Goal: Task Accomplishment & Management: Manage account settings

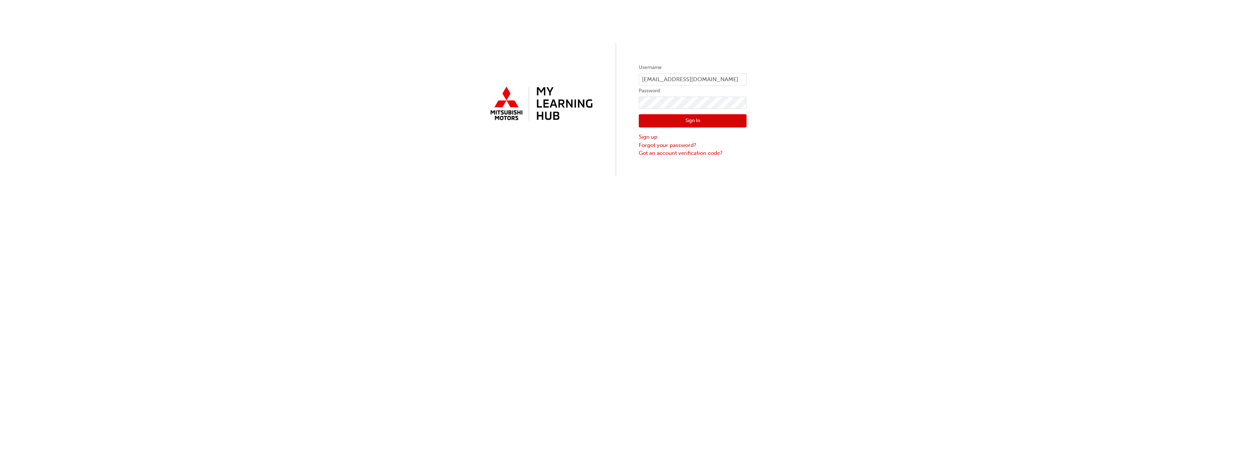
click at [670, 122] on button "Sign In" at bounding box center [693, 121] width 108 height 14
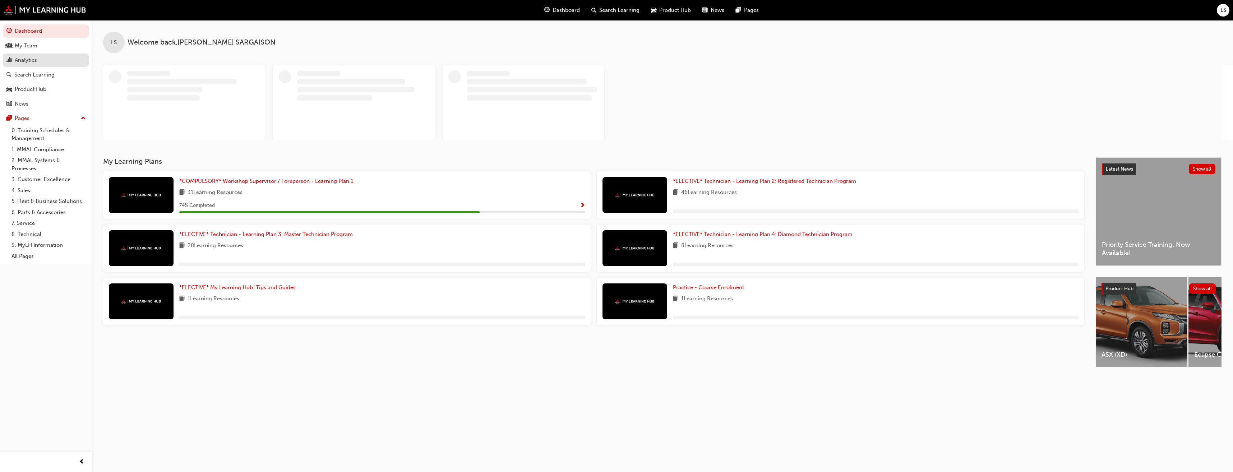
click at [29, 60] on div "Analytics" at bounding box center [26, 60] width 22 height 8
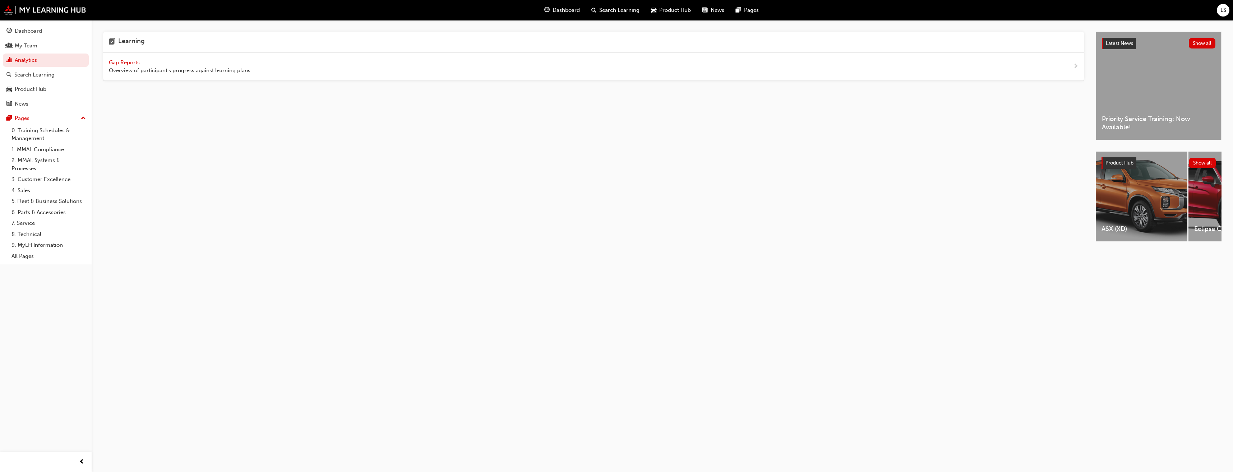
click at [133, 63] on span "Gap Reports" at bounding box center [125, 62] width 32 height 6
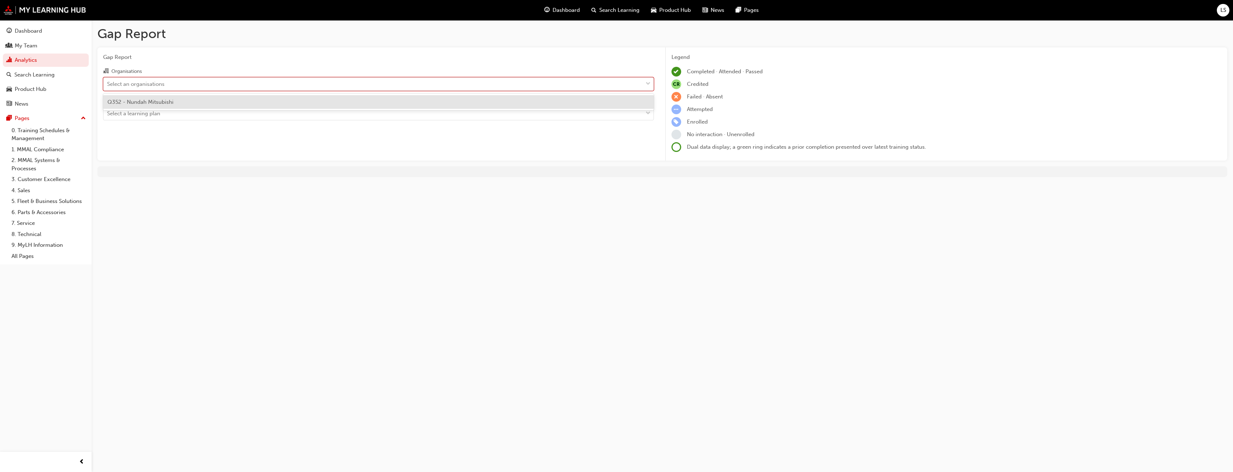
click at [140, 77] on div "Select an organisations" at bounding box center [378, 84] width 551 height 14
click at [108, 80] on input "Organisations option Q352 - Nundah Mitsubishi focused, 1 of 1. 1 result availab…" at bounding box center [107, 83] width 1 height 6
click at [124, 105] on div "Q352 - Nundah Mitsubishi" at bounding box center [378, 102] width 551 height 14
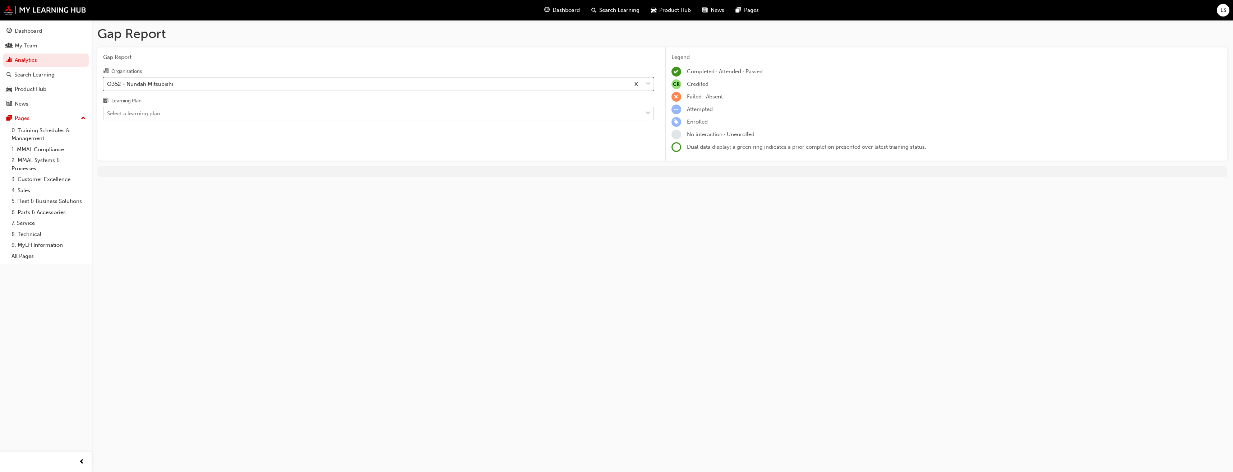
click at [122, 111] on div "Select a learning plan" at bounding box center [133, 114] width 53 height 8
click at [108, 111] on input "Learning Plan Select a learning plan" at bounding box center [107, 113] width 1 height 6
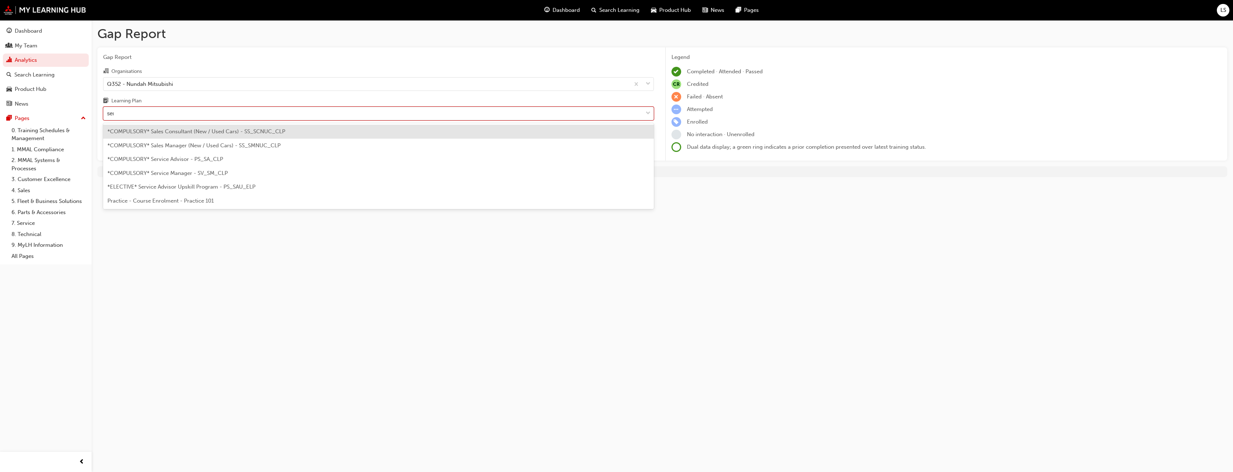
type input "serv"
click at [158, 133] on span "*COMPULSORY* Service Advisor - PS_SA_CLP" at bounding box center [165, 131] width 116 height 6
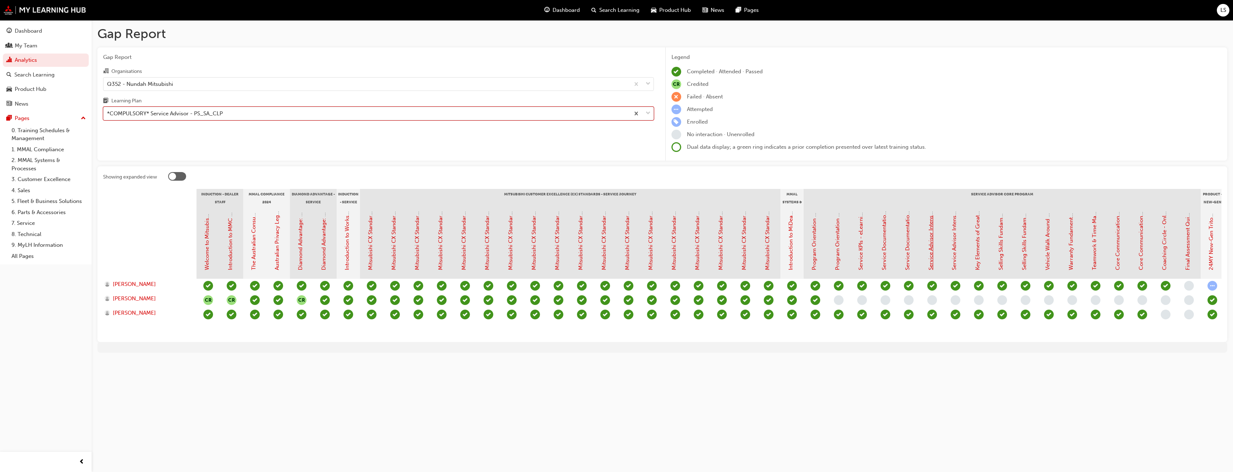
click at [927, 245] on link "Service Advisor Intensive - Face to Face Instructor Led Training (Service Advis…" at bounding box center [930, 152] width 6 height 236
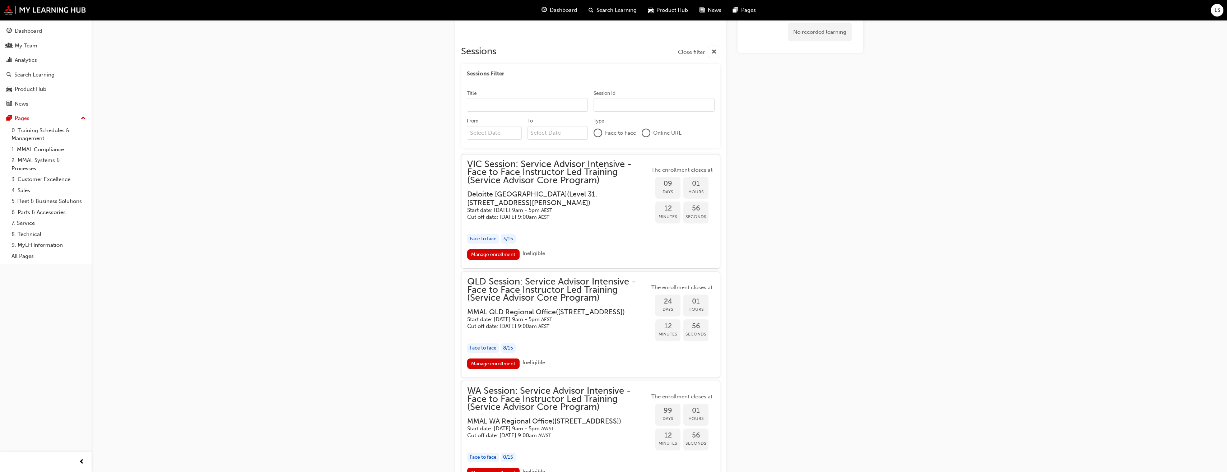
scroll to position [626, 0]
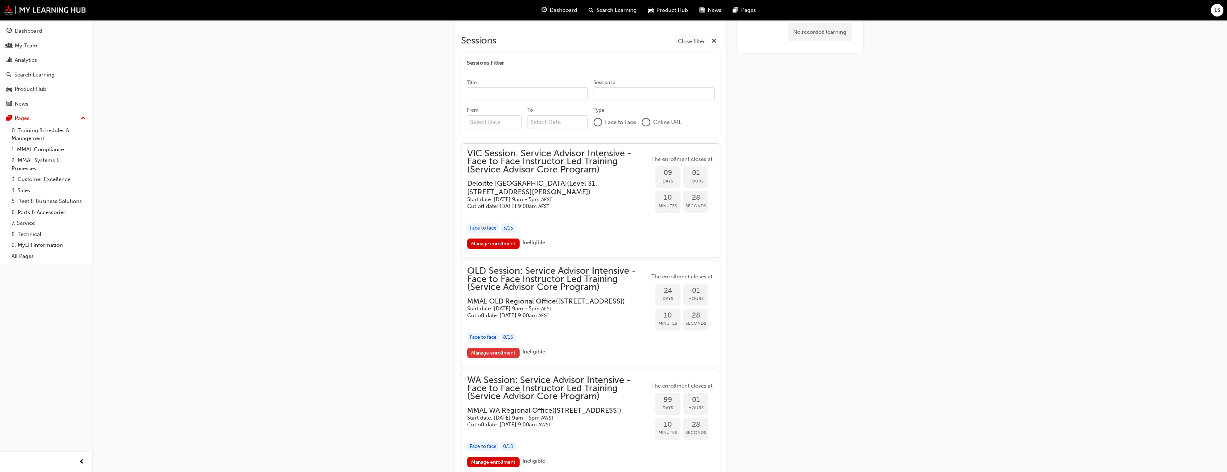
click at [485, 358] on link "Manage enrollment" at bounding box center [493, 353] width 52 height 10
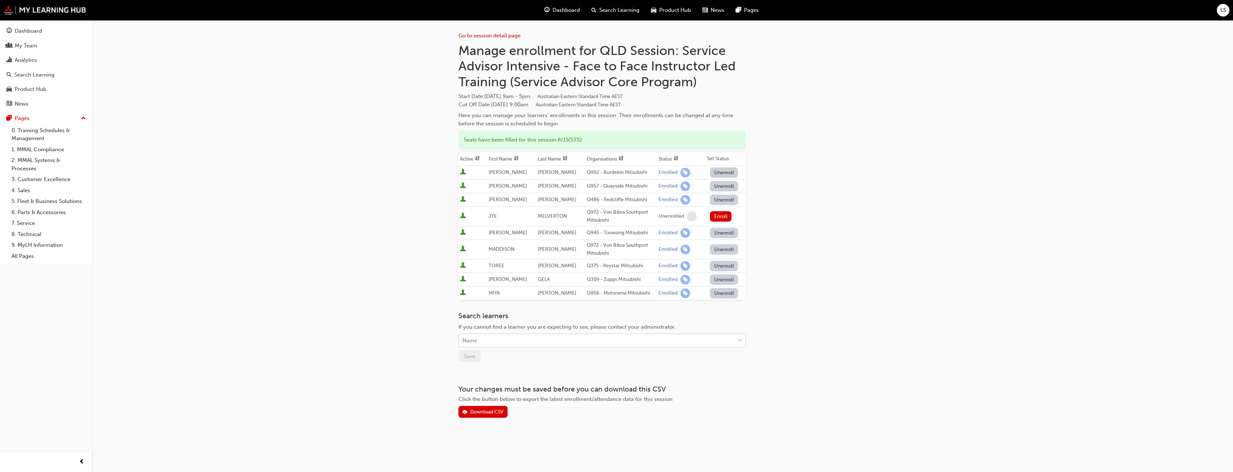
click at [527, 337] on div "Name" at bounding box center [597, 340] width 276 height 13
type input "ta"
click at [521, 354] on div "[PERSON_NAME] - Q352 - Nundah Mitsubishi" at bounding box center [601, 359] width 287 height 14
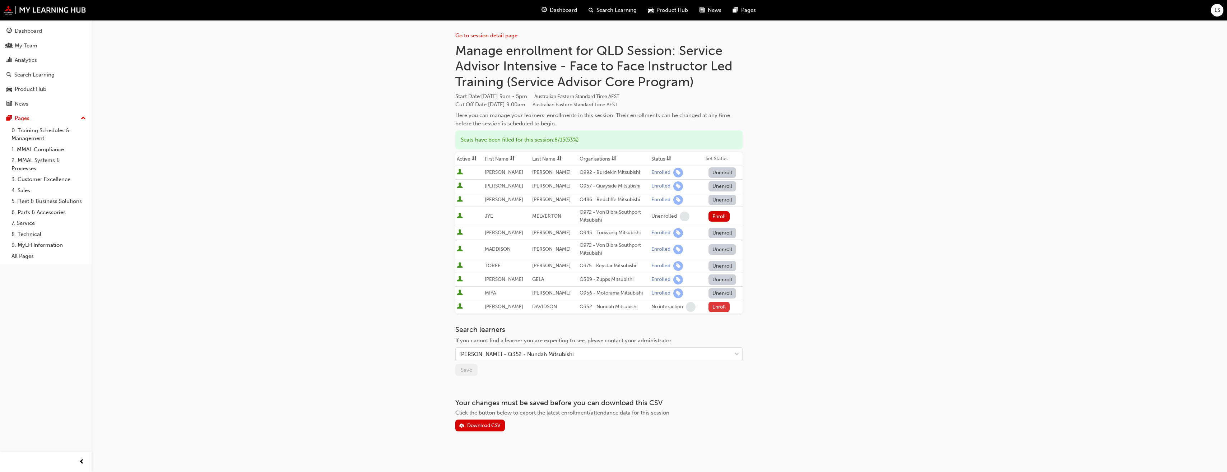
click at [714, 309] on button "Enroll" at bounding box center [720, 307] width 22 height 10
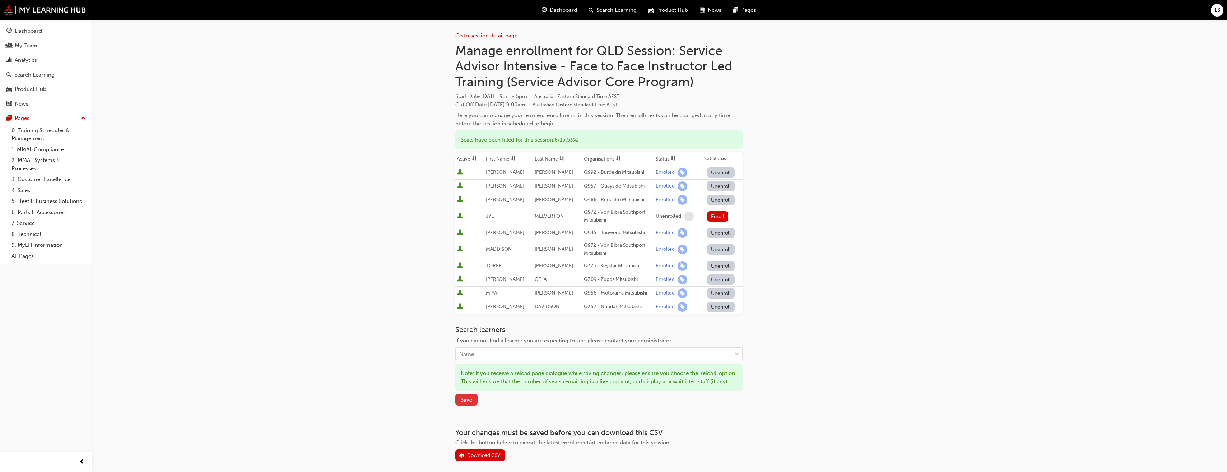
click at [468, 404] on button "Save" at bounding box center [466, 400] width 22 height 12
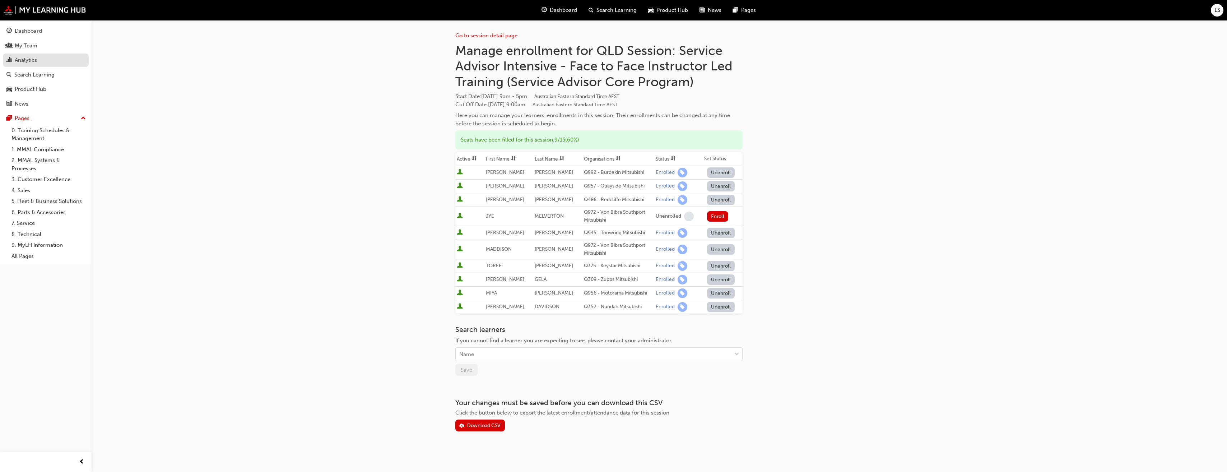
click at [45, 64] on div "Analytics" at bounding box center [45, 60] width 79 height 9
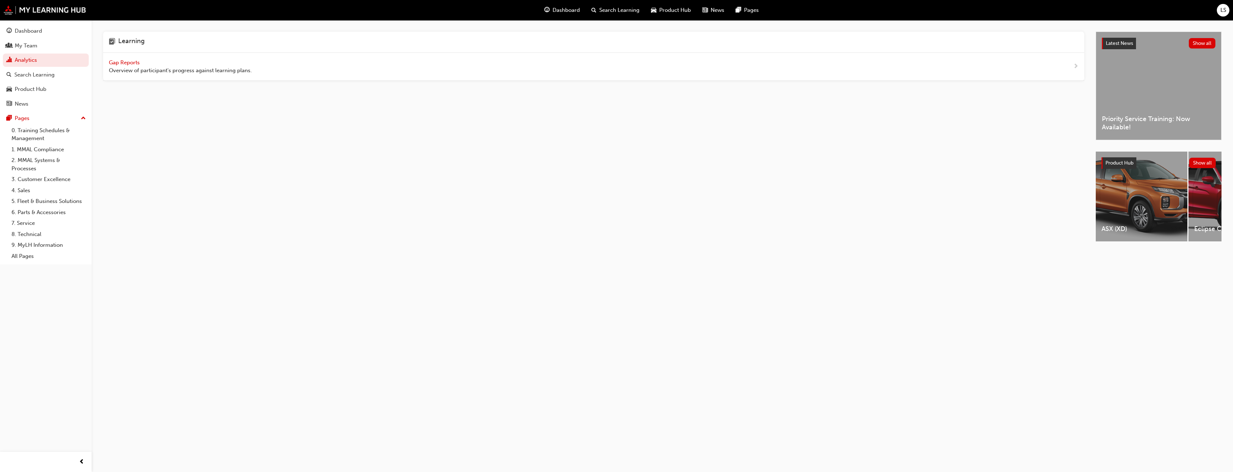
click at [122, 64] on span "Gap Reports" at bounding box center [125, 62] width 32 height 6
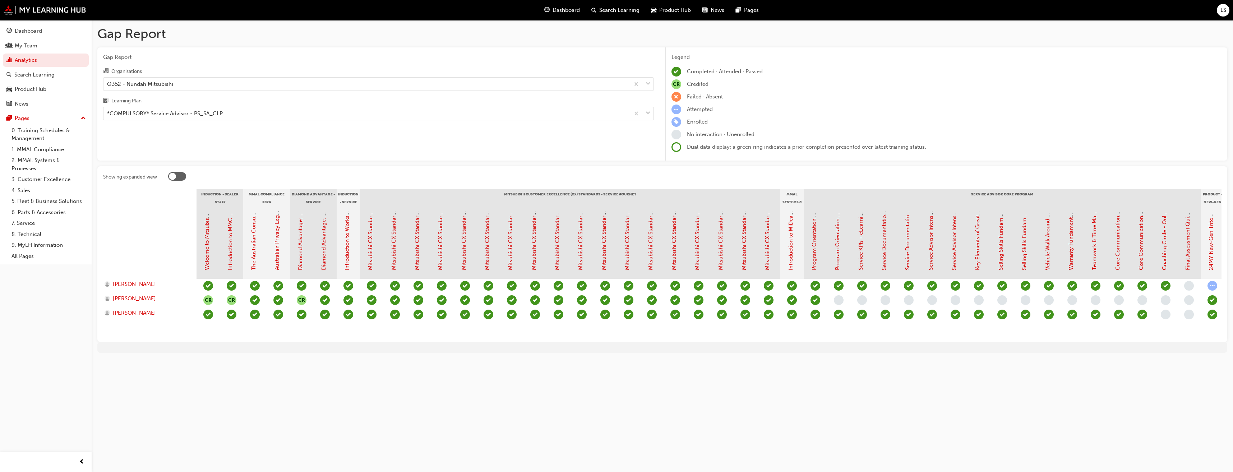
click at [339, 144] on div "Gap Report Organisations Q352 - Nundah Mitsubishi Learning Plan *COMPULSORY* Se…" at bounding box center [378, 104] width 562 height 114
click at [439, 138] on div "Gap Report Organisations Q352 - Nundah Mitsubishi Learning Plan *COMPULSORY* Se…" at bounding box center [378, 104] width 562 height 114
click at [34, 61] on link "Analytics" at bounding box center [46, 60] width 86 height 13
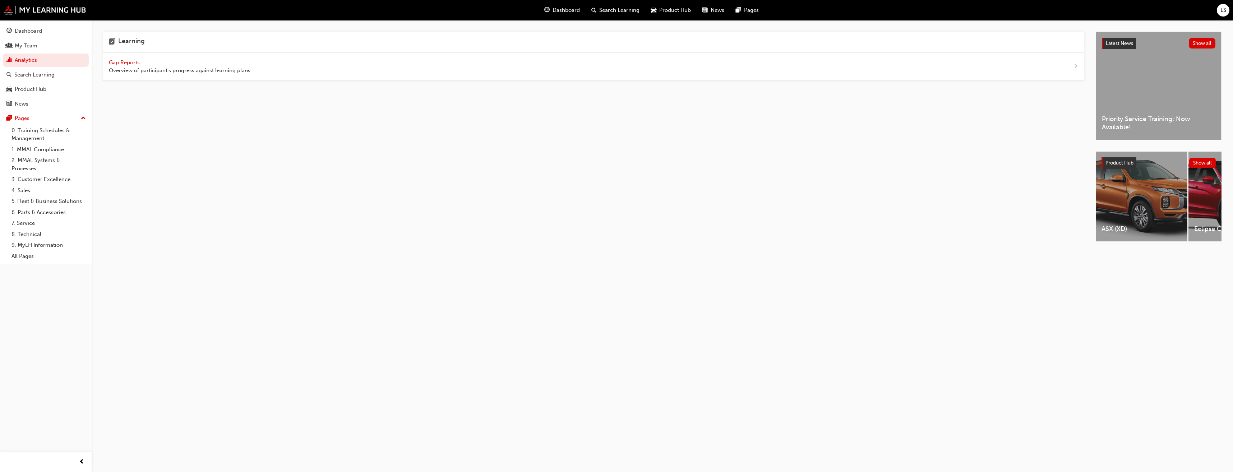
click at [119, 61] on span "Gap Reports" at bounding box center [125, 62] width 32 height 6
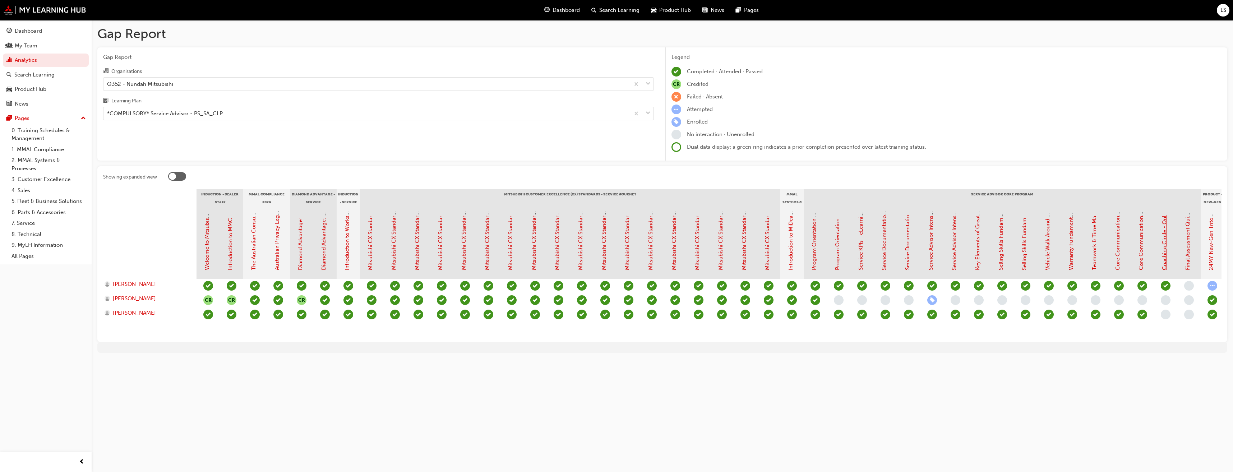
click at [1165, 248] on link "Coaching Circle - Online Instructor Led Training (Service Advisor Core Program)" at bounding box center [1164, 170] width 6 height 200
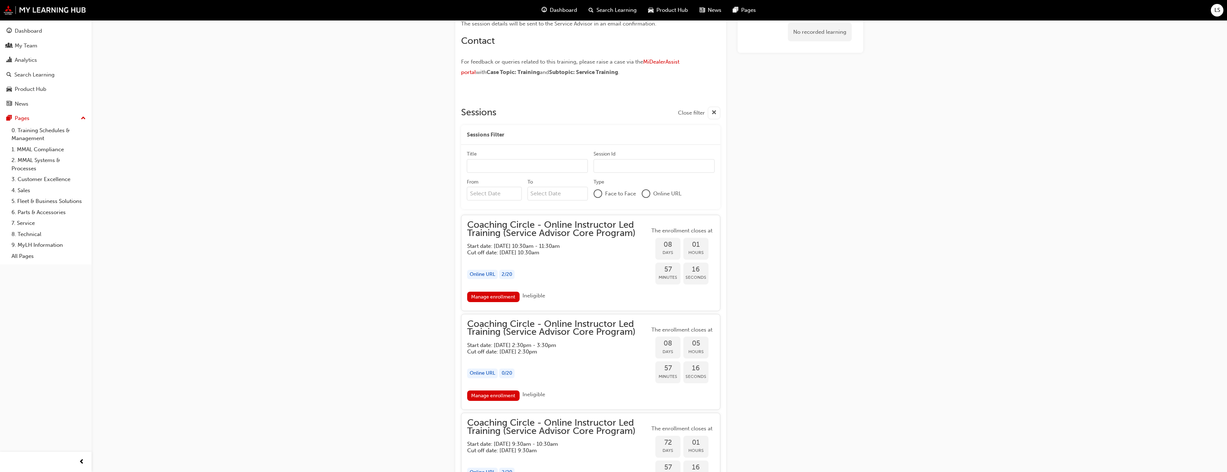
scroll to position [527, 0]
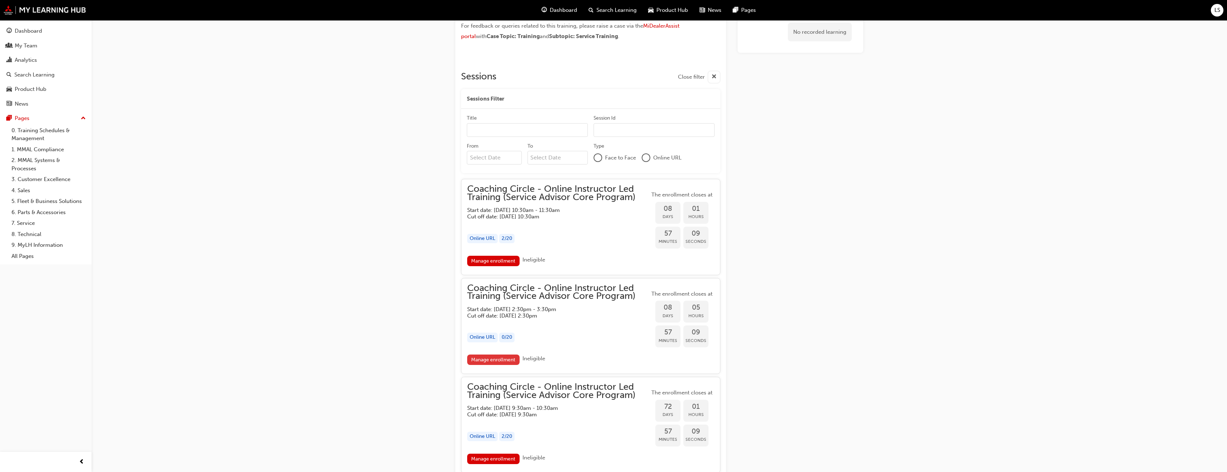
click at [488, 357] on link "Manage enrollment" at bounding box center [493, 360] width 52 height 10
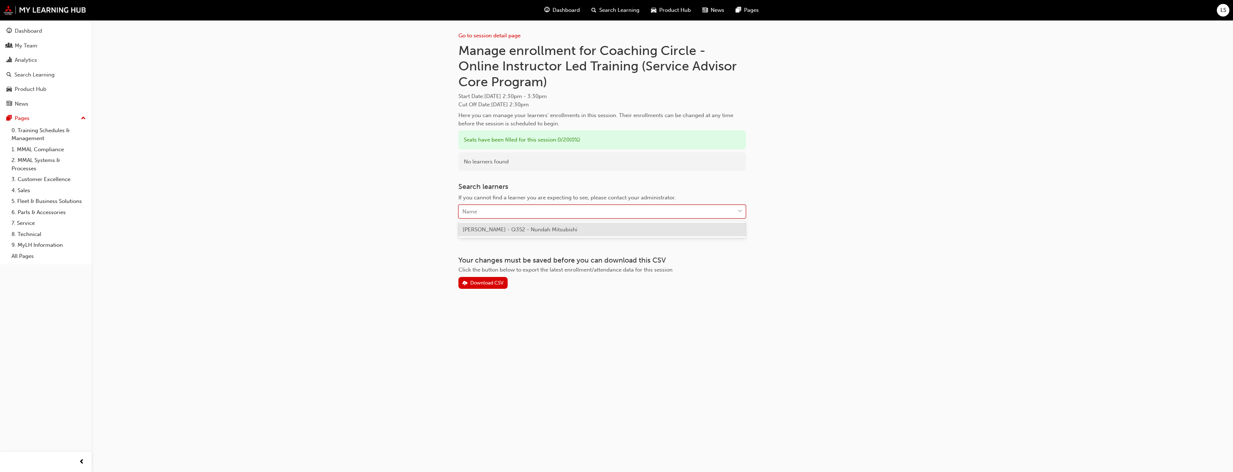
click at [484, 212] on div "Name" at bounding box center [597, 211] width 276 height 13
type input "yva"
click at [496, 228] on span "[PERSON_NAME] - Q352 - Nundah Mitsubishi" at bounding box center [520, 229] width 115 height 6
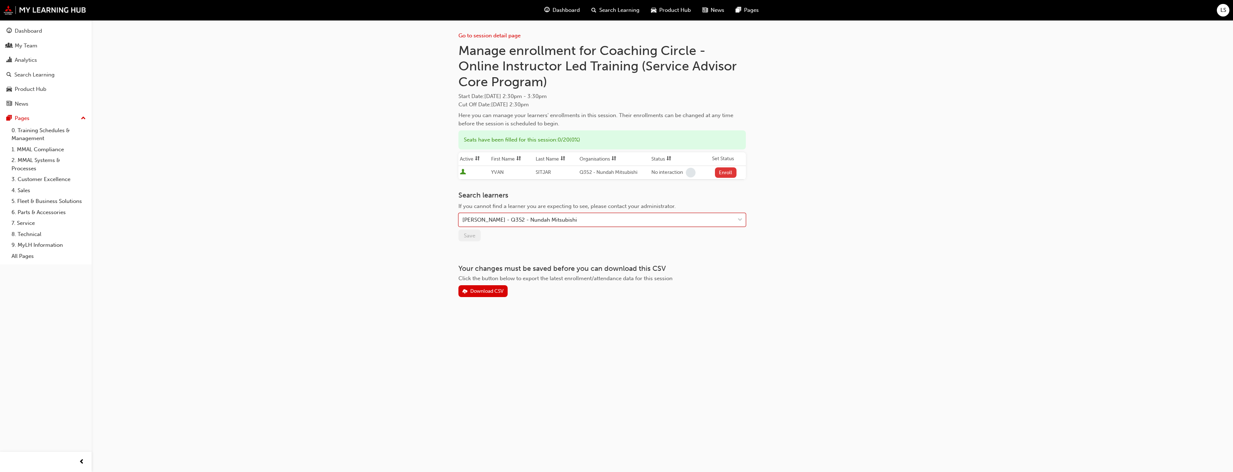
click at [725, 172] on button "Enroll" at bounding box center [726, 172] width 22 height 10
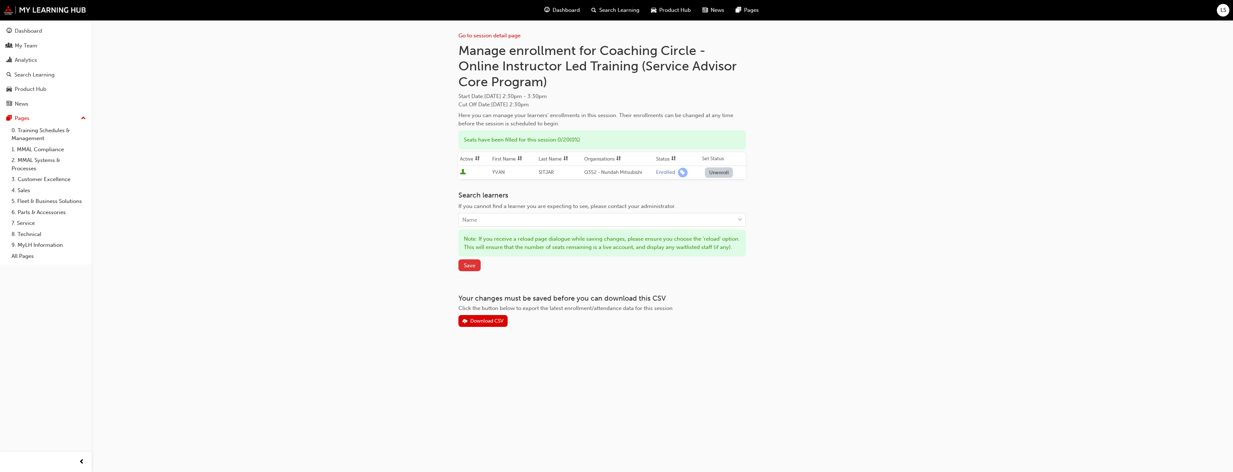
click at [471, 269] on span "Save" at bounding box center [469, 265] width 11 height 6
